Goal: Transaction & Acquisition: Purchase product/service

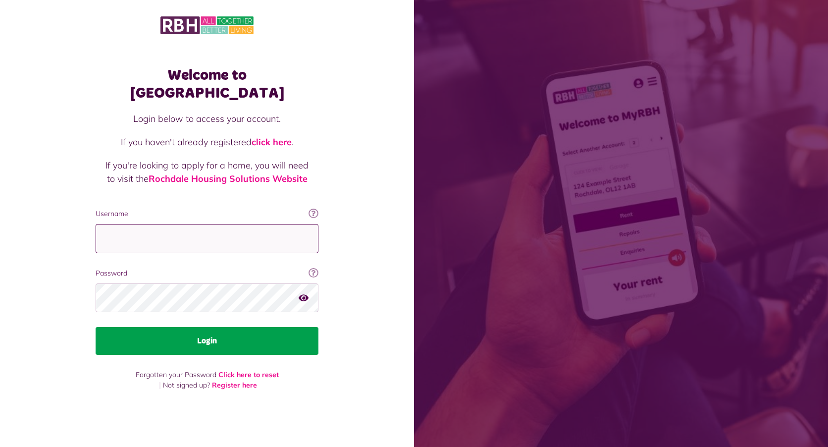
type input "**********"
click at [217, 334] on button "Login" at bounding box center [207, 341] width 223 height 28
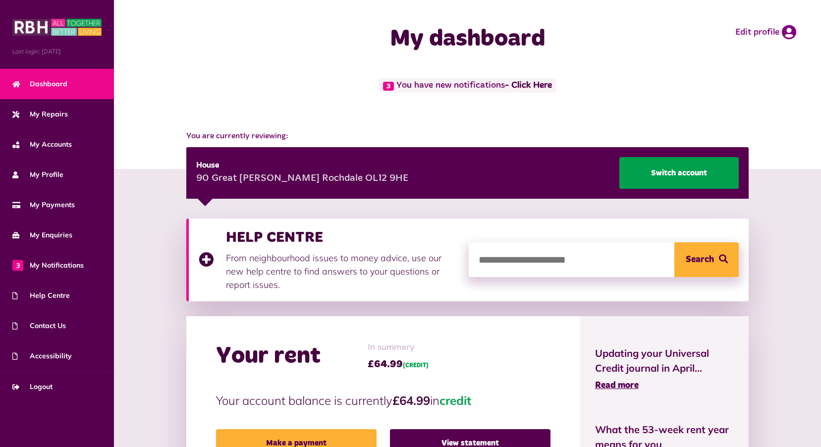
click at [674, 171] on link "Switch account" at bounding box center [678, 173] width 119 height 32
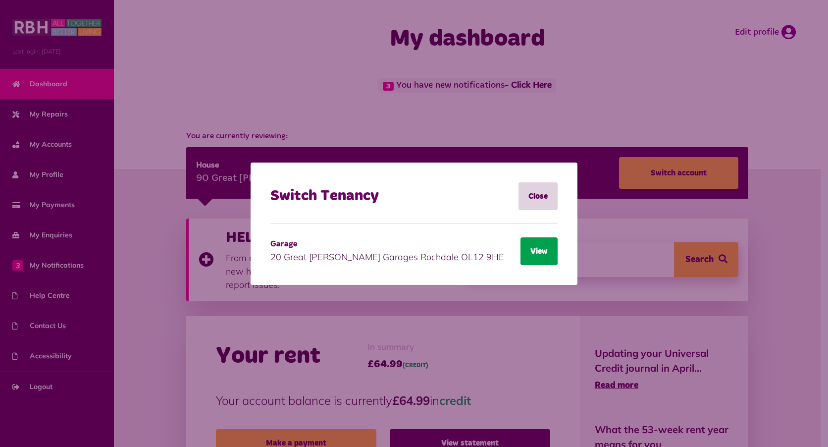
click at [535, 250] on button "View" at bounding box center [539, 251] width 37 height 28
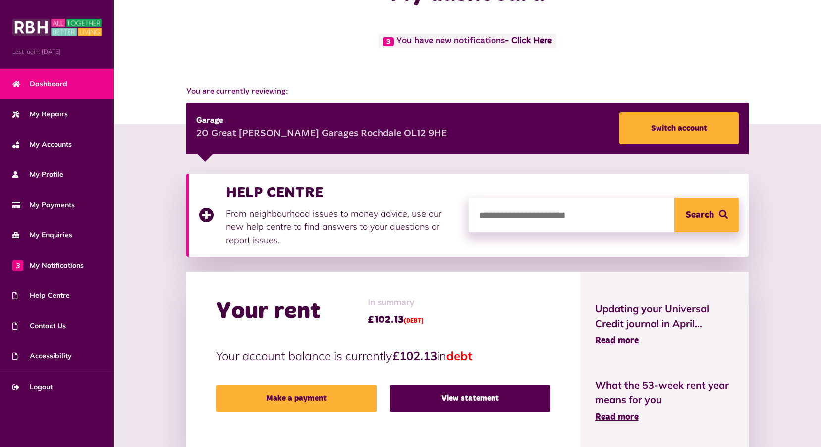
scroll to position [149, 0]
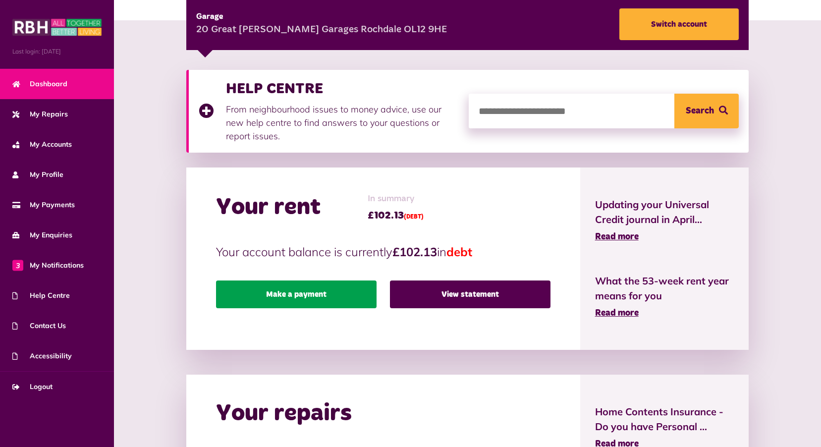
click at [299, 294] on link "Make a payment" at bounding box center [296, 294] width 161 height 28
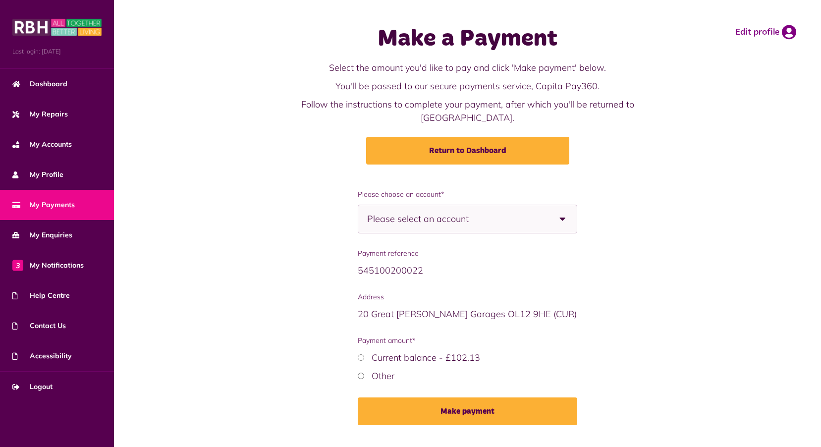
click at [443, 220] on span "Please select an account" at bounding box center [435, 219] width 136 height 28
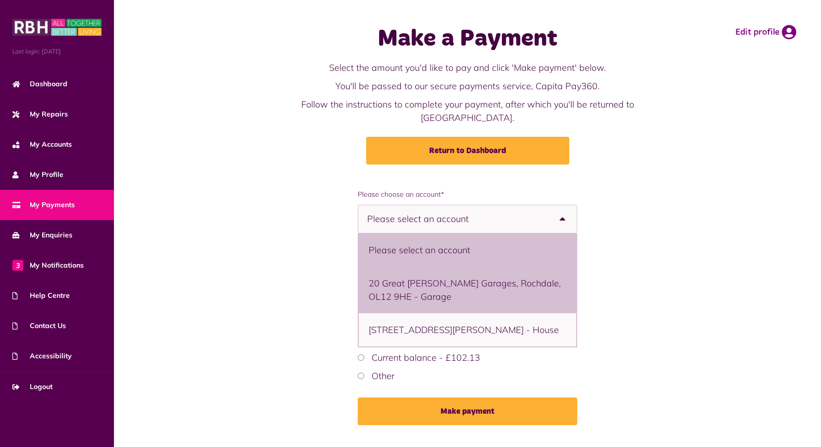
click at [428, 290] on li "20 Great Howarth Garages, Rochdale, OL12 9HE - Garage" at bounding box center [467, 290] width 217 height 47
select select "**********"
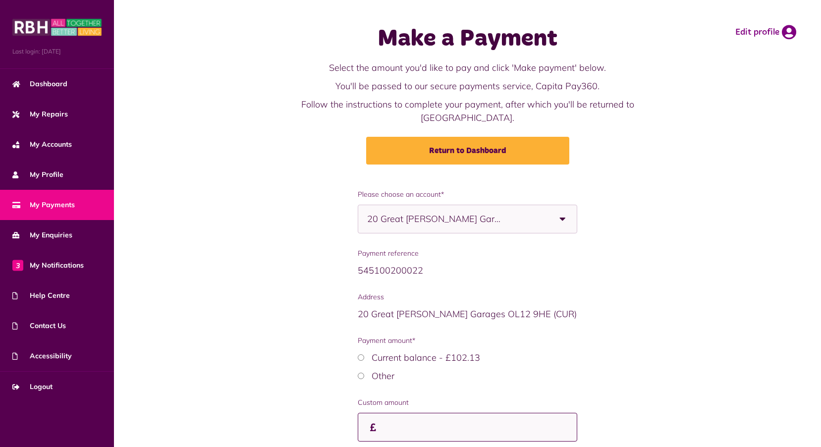
click at [395, 426] on input "Custom amount" at bounding box center [467, 427] width 219 height 29
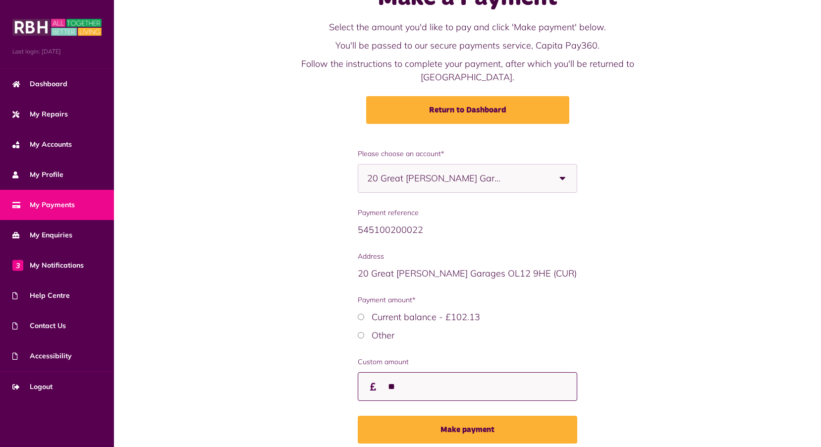
scroll to position [82, 0]
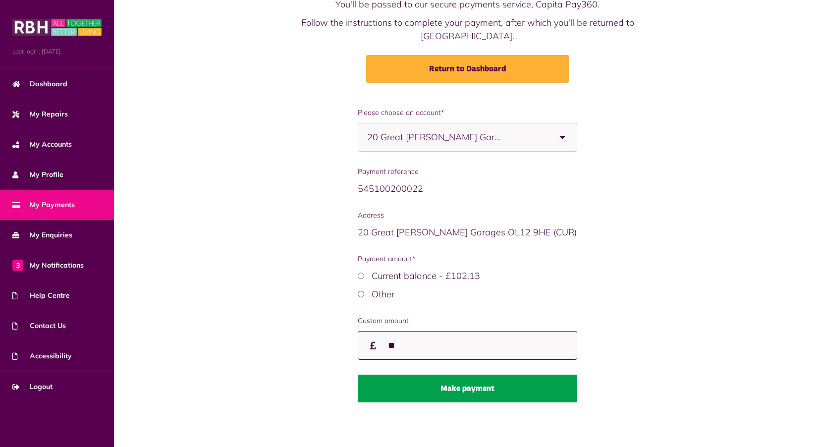
type input "**"
click at [498, 389] on button "Make payment" at bounding box center [467, 389] width 219 height 28
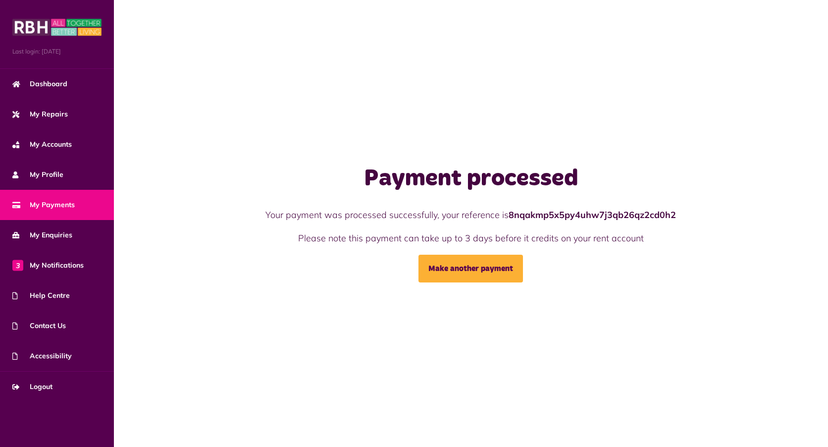
click at [61, 207] on span "My Payments" at bounding box center [43, 205] width 62 height 10
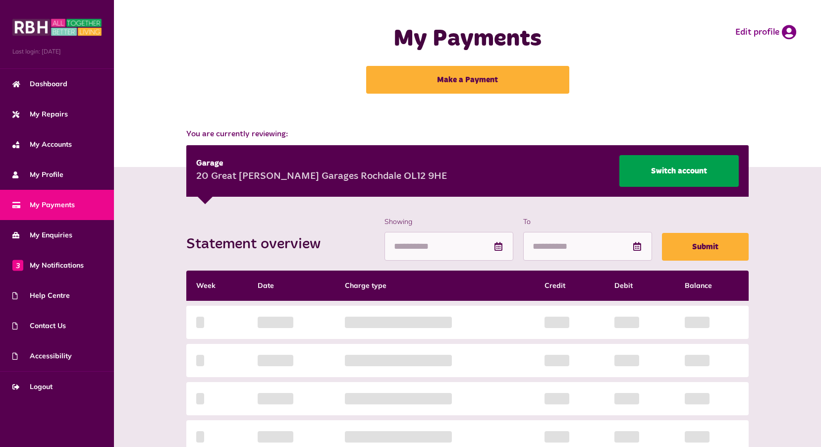
click at [688, 171] on link "Switch account" at bounding box center [678, 171] width 119 height 32
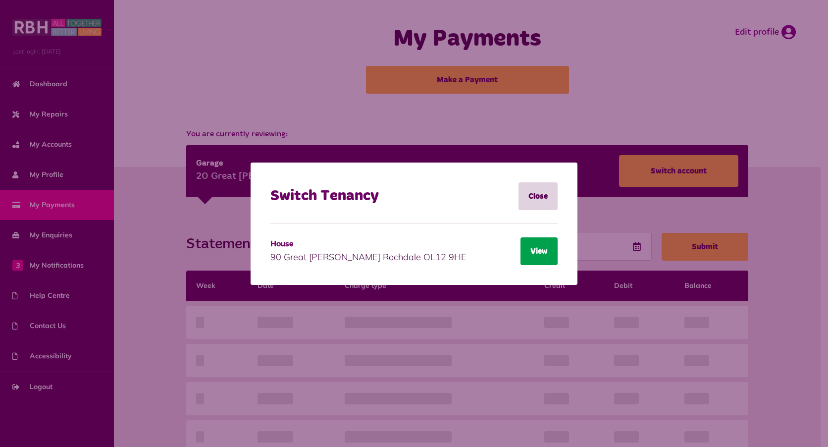
drag, startPoint x: 532, startPoint y: 253, endPoint x: 538, endPoint y: 251, distance: 6.7
click at [534, 253] on button "View" at bounding box center [539, 251] width 37 height 28
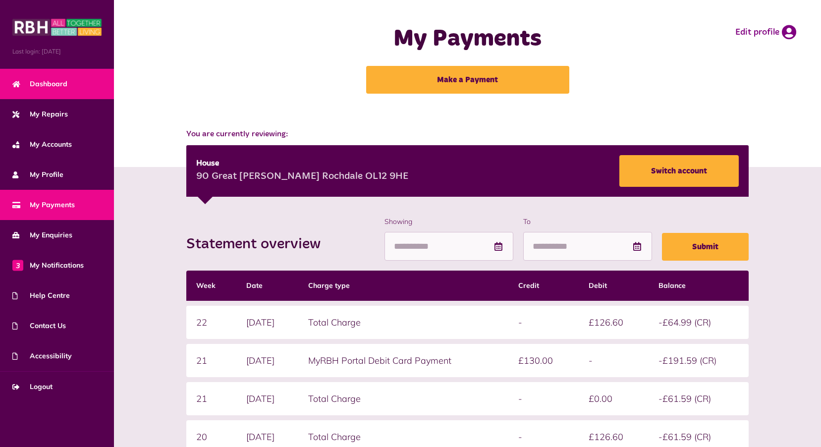
click at [23, 88] on span "Dashboard" at bounding box center [39, 84] width 55 height 10
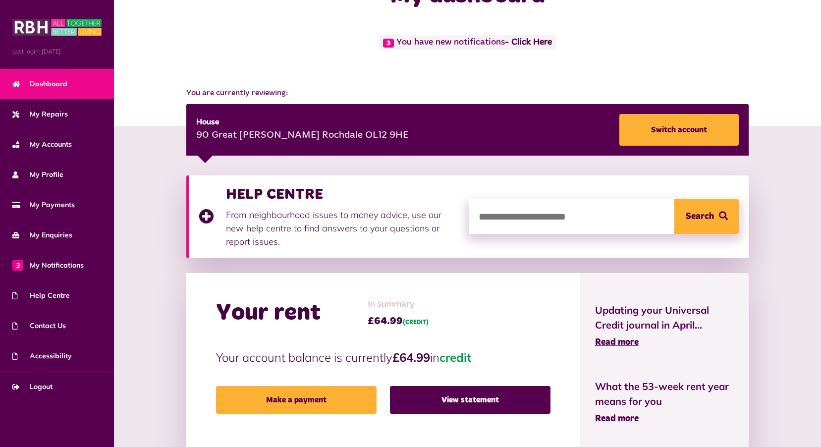
scroll to position [149, 0]
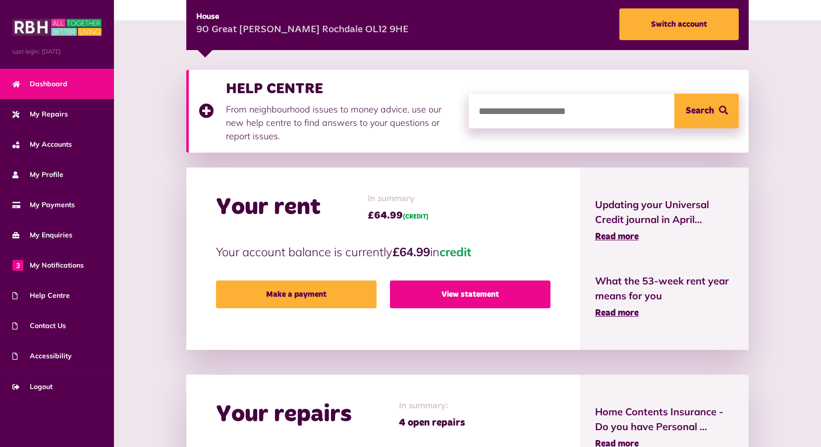
click at [482, 294] on link "View statement" at bounding box center [470, 294] width 161 height 28
